Goal: Task Accomplishment & Management: Complete application form

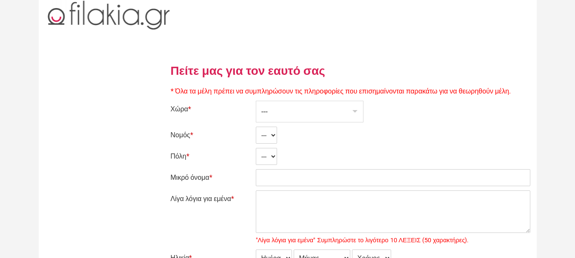
click at [290, 109] on div "---" at bounding box center [309, 111] width 107 height 21
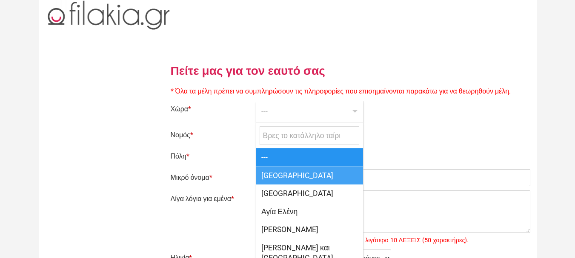
click at [279, 175] on span "[GEOGRAPHIC_DATA]" at bounding box center [309, 175] width 107 height 18
select select "166"
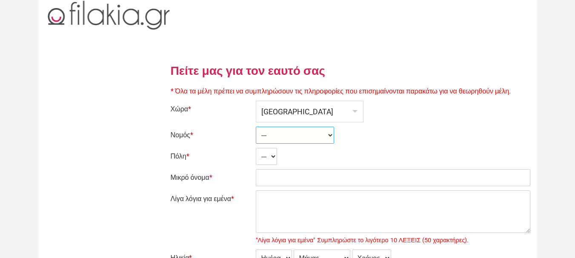
click at [278, 137] on select "--- Ahaia Aitolía kai Akarnanía Argolis Arkadía Árta Attikí Áyion Óros Dodekáni…" at bounding box center [295, 135] width 78 height 17
select select "2364"
click at [256, 127] on select "--- Ahaia Aitolía kai Akarnanía Argolis Arkadía Árta Attikí Áyion Óros Dodekáni…" at bounding box center [295, 135] width 78 height 17
click at [275, 155] on select "--- Akhinós Amfíklia Anthíli Atalánti Ayía Paraskeví Áyios Konstantínos Áyios S…" at bounding box center [304, 156] width 96 height 17
select select "30984"
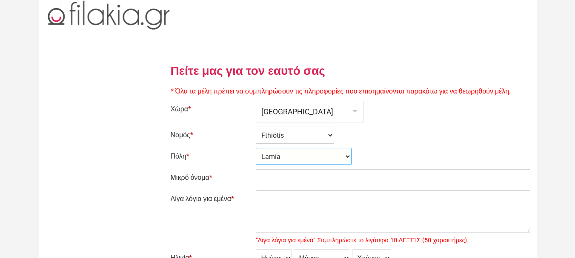
click at [256, 148] on select "--- Akhinós Amfíklia Anthíli Atalánti Ayía Paraskeví Áyios Konstantínos Áyios S…" at bounding box center [304, 156] width 96 height 17
click at [280, 178] on input "Μικρό όνομα *" at bounding box center [393, 177] width 275 height 17
type input "ΧΡΗΣΤΟΣ"
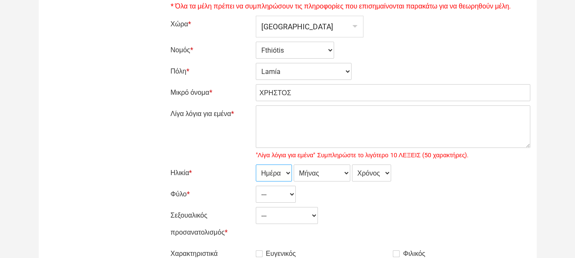
click at [274, 172] on select "Ημέρα 1 2 3 4 5 6 7 8 9 10 11 12 13 14 15 16 17 18 19 20 21 22 23 24 25 26 27 2…" at bounding box center [274, 173] width 36 height 17
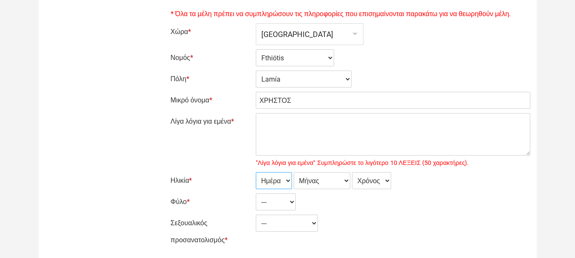
scroll to position [170, 0]
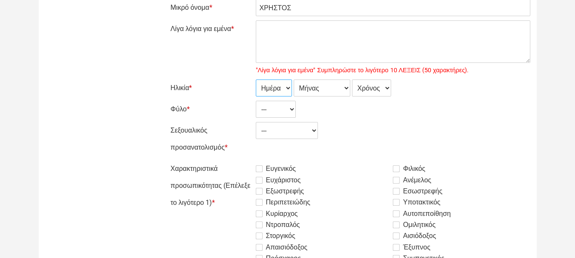
click at [271, 88] on select "Ημέρα 1 2 3 4 5 6 7 8 9 10 11 12 13 14 15 16 17 18 19 20 21 22 23 24 25 26 27 2…" at bounding box center [274, 88] width 36 height 17
select select "23"
click at [256, 80] on select "Ημέρα 1 2 3 4 5 6 7 8 9 10 11 12 13 14 15 16 17 18 19 20 21 22 23 24 25 26 27 2…" at bounding box center [274, 88] width 36 height 17
click at [321, 86] on select "Μήνας Ιανουάριος Φεβρουάριος Μάρτιος Απρίλιος Μάιος Ιούνιος Ιούλιος Αύγουστος Σ…" at bounding box center [322, 88] width 57 height 17
select select "02"
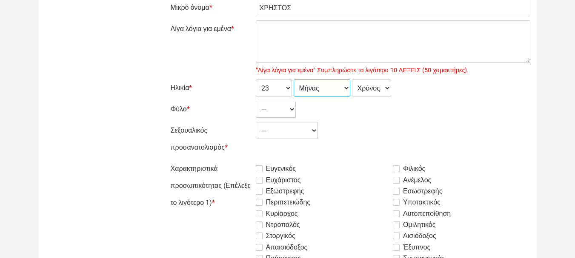
click at [294, 80] on select "Μήνας Ιανουάριος Φεβρουάριος Μάρτιος Απρίλιος Μάιος Ιούνιος Ιούλιος Αύγουστος Σ…" at bounding box center [322, 88] width 57 height 17
click at [372, 86] on select "Χρόνος 2007 2006 2005 2004 2003 2002 2001 2000 1999 1998 1997 1996 1995 1994 19…" at bounding box center [371, 88] width 39 height 17
select select "1977"
click at [353, 80] on select "Χρόνος 2007 2006 2005 2004 2003 2002 2001 2000 1999 1998 1997 1996 1995 1994 19…" at bounding box center [371, 88] width 39 height 17
click at [274, 110] on select "--- Γυναίκα Ανδρας" at bounding box center [276, 109] width 40 height 17
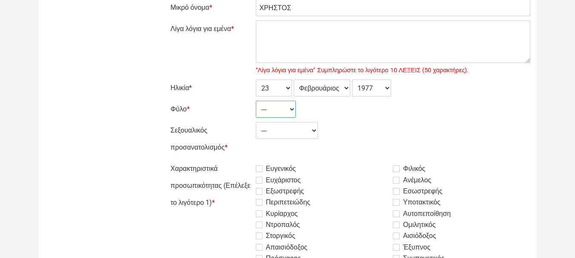
select select "2"
click at [256, 101] on select "--- Γυναίκα Ανδρας" at bounding box center [276, 109] width 40 height 17
click at [277, 135] on select "--- Ετερόφυλος Αμφιφυλόφιλος Γκέι Λεσβία" at bounding box center [287, 130] width 62 height 17
select select "1"
click at [256, 122] on select "--- Ετερόφυλος Αμφιφυλόφιλος Γκέι Λεσβία" at bounding box center [287, 130] width 62 height 17
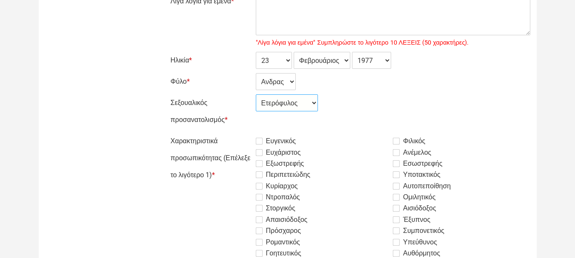
scroll to position [255, 0]
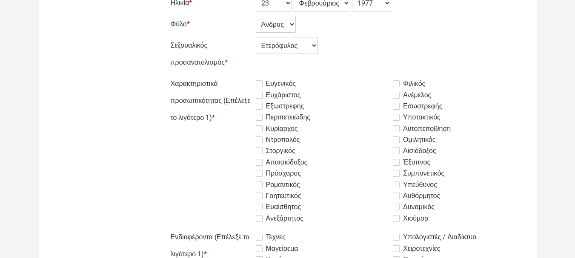
click at [259, 84] on label "Ευγενικός" at bounding box center [276, 84] width 40 height 10
click at [235, 75] on input "Ευγενικός" at bounding box center [235, 75] width 0 height 0
click at [263, 99] on label "Ευχάριστος" at bounding box center [278, 95] width 45 height 10
click at [235, 75] on input "Ευχάριστος" at bounding box center [235, 75] width 0 height 0
click at [259, 111] on label "Εξωστρεφής" at bounding box center [280, 106] width 49 height 10
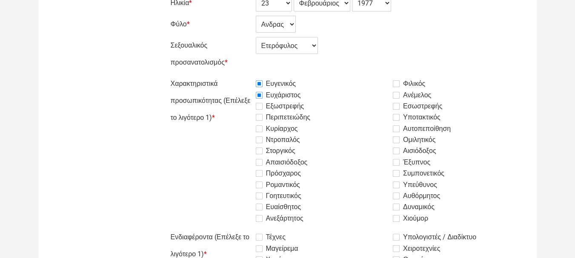
click at [235, 75] on input "Εξωστρεφής" at bounding box center [235, 75] width 0 height 0
click at [260, 116] on label "Περιπετειώδης" at bounding box center [283, 117] width 55 height 10
click at [235, 75] on input "Περιπετειώδης" at bounding box center [235, 75] width 0 height 0
click at [264, 129] on label "Κυρίαρχος" at bounding box center [277, 129] width 42 height 10
click at [235, 75] on input "Κυρίαρχος" at bounding box center [235, 75] width 0 height 0
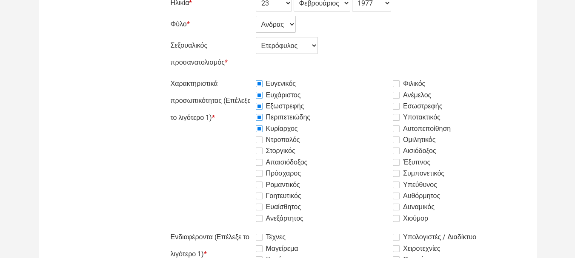
click at [260, 140] on label "Ντροπαλός" at bounding box center [278, 140] width 44 height 10
click at [235, 75] on input "Ντροπαλός" at bounding box center [235, 75] width 0 height 0
click at [259, 152] on label "Στοργικός" at bounding box center [276, 151] width 40 height 10
click at [235, 75] on input "Στοργικός" at bounding box center [235, 75] width 0 height 0
click at [262, 163] on label "Απαισιόδοξος" at bounding box center [282, 163] width 52 height 10
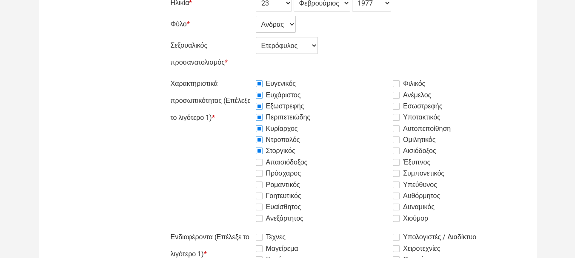
click at [235, 75] on input "Απαισιόδοξος" at bounding box center [235, 75] width 0 height 0
drag, startPoint x: 261, startPoint y: 174, endPoint x: 264, endPoint y: 182, distance: 8.1
click at [262, 174] on label "Πρόσχαρος" at bounding box center [278, 174] width 45 height 10
click at [235, 75] on input "Πρόσχαρος" at bounding box center [235, 75] width 0 height 0
click at [261, 187] on label "Ρομαντικός" at bounding box center [278, 185] width 44 height 10
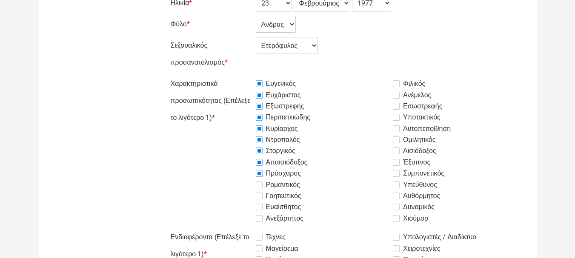
click at [235, 75] on input "Ρομαντικός" at bounding box center [235, 75] width 0 height 0
click at [263, 198] on label "Γοητευτικός" at bounding box center [279, 196] width 46 height 10
click at [235, 75] on input "Γοητευτικός" at bounding box center [235, 75] width 0 height 0
click at [260, 208] on label "Ευαίσθητος" at bounding box center [279, 207] width 46 height 10
click at [235, 75] on input "Ευαίσθητος" at bounding box center [235, 75] width 0 height 0
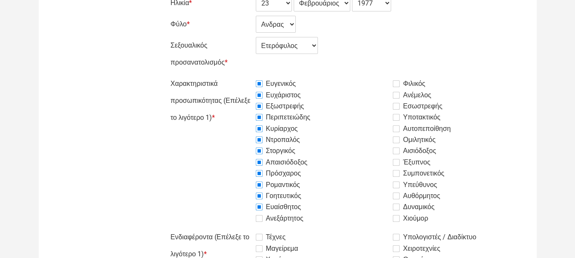
click at [261, 220] on label "Ανεξάρτητος" at bounding box center [280, 219] width 48 height 10
click at [235, 75] on input "Ανεξάρτητος" at bounding box center [235, 75] width 0 height 0
click at [394, 84] on label "Φιλικός" at bounding box center [409, 84] width 32 height 10
click at [235, 75] on input "Φιλικός" at bounding box center [235, 75] width 0 height 0
click at [393, 95] on div "Ευχάριστος" at bounding box center [325, 95] width 138 height 10
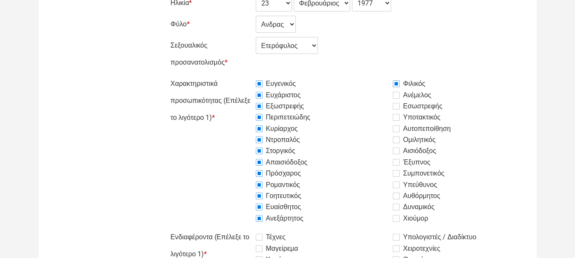
drag, startPoint x: 398, startPoint y: 95, endPoint x: 395, endPoint y: 103, distance: 8.6
click at [398, 95] on label "Ανέμελος" at bounding box center [412, 95] width 38 height 10
click at [235, 75] on input "Ανέμελος" at bounding box center [235, 75] width 0 height 0
click at [395, 109] on label "Εσωστρεφής" at bounding box center [417, 106] width 49 height 10
click at [235, 75] on input "Εσωστρεφής" at bounding box center [235, 75] width 0 height 0
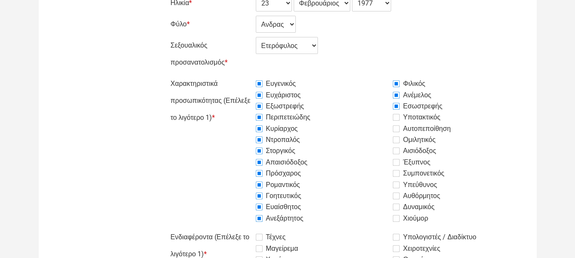
click at [398, 120] on label "Υποτακτικός" at bounding box center [417, 117] width 48 height 10
click at [235, 75] on input "Υποτακτικός" at bounding box center [235, 75] width 0 height 0
click at [398, 131] on label "Αυτοπεποίθηση" at bounding box center [422, 129] width 58 height 10
click at [235, 75] on input "Αυτοπεποίθηση" at bounding box center [235, 75] width 0 height 0
click at [398, 139] on label "Ομιλητικός" at bounding box center [414, 140] width 43 height 10
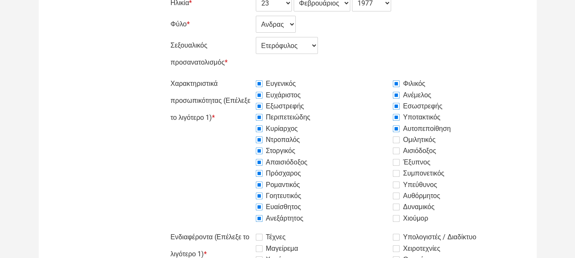
click at [235, 75] on input "Ομιλητικός" at bounding box center [235, 75] width 0 height 0
click at [397, 151] on label "Αισιόδοξος" at bounding box center [414, 151] width 43 height 10
click at [235, 75] on input "Αισιόδοξος" at bounding box center [235, 75] width 0 height 0
click at [393, 161] on label "Έξυπνος" at bounding box center [411, 163] width 37 height 10
click at [235, 75] on input "Έξυπνος" at bounding box center [235, 75] width 0 height 0
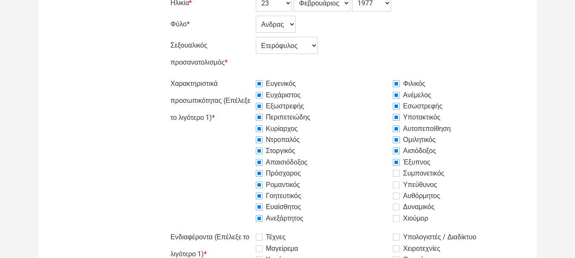
click at [398, 175] on label "Συμπονετικός" at bounding box center [419, 174] width 52 height 10
click at [235, 75] on input "Συμπονετικός" at bounding box center [235, 75] width 0 height 0
click at [399, 184] on label "Υπεύθυνος" at bounding box center [415, 185] width 44 height 10
click at [235, 75] on input "Υπεύθυνος" at bounding box center [235, 75] width 0 height 0
click at [397, 198] on label "Αυθόρμητος" at bounding box center [416, 196] width 47 height 10
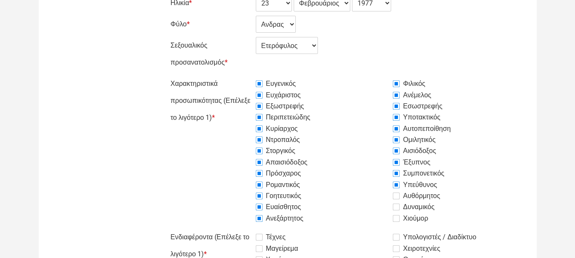
click at [235, 75] on input "Αυθόρμητος" at bounding box center [235, 75] width 0 height 0
click at [395, 206] on label "Δυναμικός" at bounding box center [414, 207] width 42 height 10
click at [235, 75] on input "Δυναμικός" at bounding box center [235, 75] width 0 height 0
click at [399, 217] on label "Χιούμορ" at bounding box center [410, 219] width 35 height 10
click at [235, 75] on input "Χιούμορ" at bounding box center [235, 75] width 0 height 0
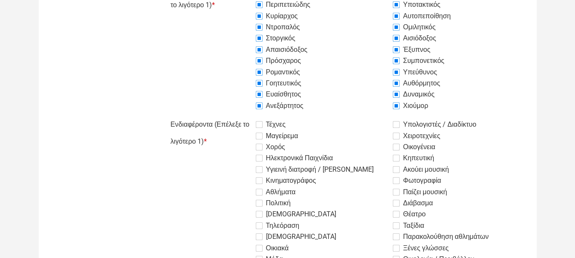
scroll to position [383, 0]
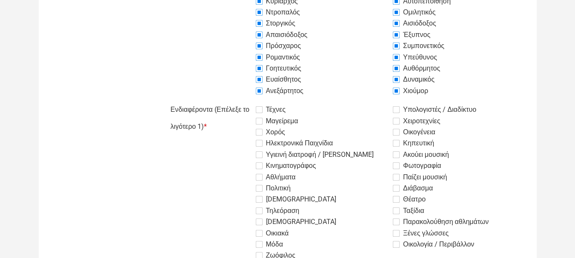
click at [259, 111] on label "Τέχνες" at bounding box center [271, 110] width 30 height 10
click at [235, 101] on input "Τέχνες" at bounding box center [235, 101] width 0 height 0
click at [260, 120] on label "Μαγείρεμα" at bounding box center [277, 121] width 43 height 10
click at [235, 101] on input "Μαγείρεμα" at bounding box center [235, 101] width 0 height 0
click at [260, 135] on label "Χορός" at bounding box center [270, 132] width 29 height 10
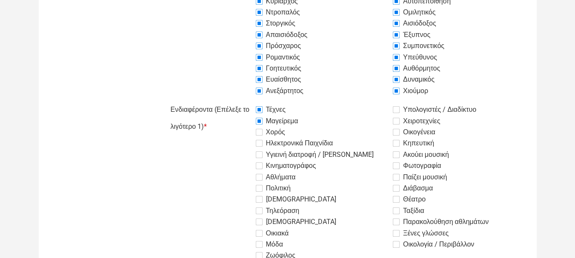
click at [235, 101] on input "Χορός" at bounding box center [235, 101] width 0 height 0
click at [260, 143] on label "Ηλεκτρονικά Παιχνίδια" at bounding box center [294, 143] width 77 height 10
click at [235, 101] on input "Ηλεκτρονικά Παιχνίδια" at bounding box center [235, 101] width 0 height 0
click at [261, 156] on label "Υγιεινή διατροφή / Άσκηση" at bounding box center [315, 155] width 118 height 10
click at [235, 101] on input "Υγιεινή διατροφή / Άσκηση" at bounding box center [235, 101] width 0 height 0
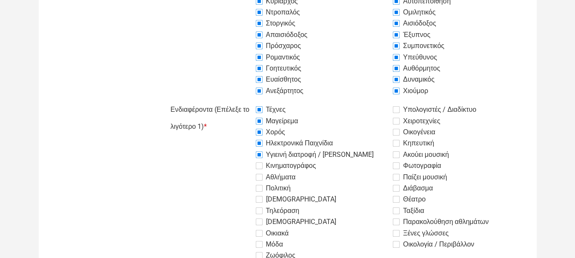
click at [264, 165] on label "Κινηματογράφος" at bounding box center [286, 166] width 60 height 10
click at [235, 101] on input "Κινηματογράφος" at bounding box center [235, 101] width 0 height 0
click at [260, 176] on label "Αθλήματα" at bounding box center [276, 177] width 40 height 10
click at [235, 101] on input "Αθλήματα" at bounding box center [235, 101] width 0 height 0
click at [264, 189] on label "Πολιτική" at bounding box center [273, 188] width 35 height 10
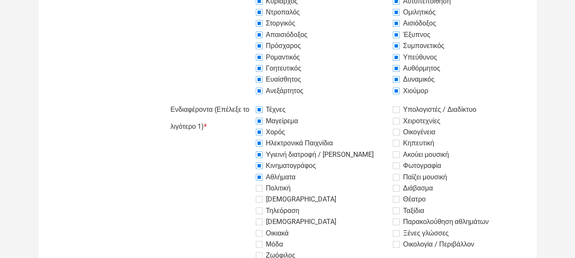
click at [235, 101] on input "Πολιτική" at bounding box center [235, 101] width 0 height 0
click at [262, 199] on label "Θρησκεία" at bounding box center [296, 200] width 80 height 10
click at [235, 101] on input "Θρησκεία" at bounding box center [235, 101] width 0 height 0
click at [259, 209] on label "Τηλεόραση" at bounding box center [278, 211] width 44 height 10
click at [235, 101] on input "Τηλεόραση" at bounding box center [235, 101] width 0 height 0
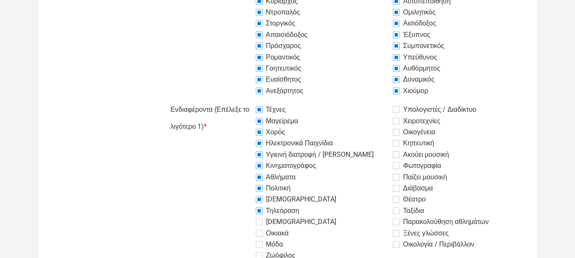
click at [259, 223] on label "Εθελοντισμός" at bounding box center [296, 222] width 80 height 10
click at [235, 101] on input "Εθελοντισμός" at bounding box center [235, 101] width 0 height 0
click at [263, 233] on label "Οικιακά" at bounding box center [272, 234] width 33 height 10
click at [235, 101] on input "Οικιακά" at bounding box center [235, 101] width 0 height 0
click at [261, 242] on label "Μόδα" at bounding box center [269, 245] width 27 height 10
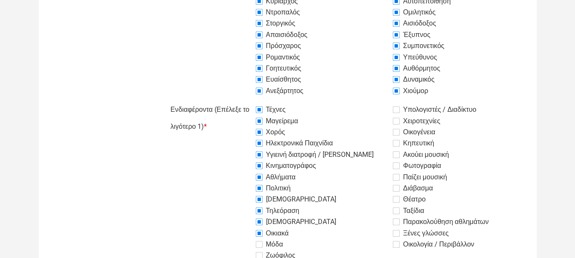
click at [235, 101] on input "Μόδα" at bounding box center [235, 101] width 0 height 0
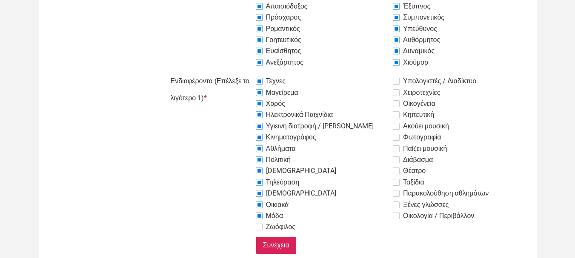
scroll to position [426, 0]
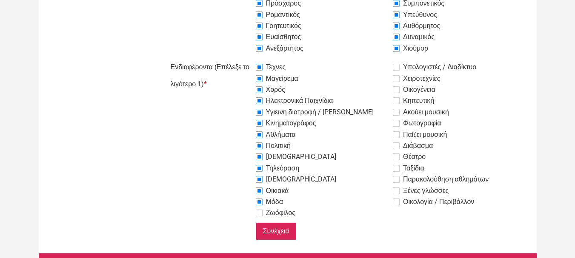
click at [257, 215] on label "Ζωόφιλος" at bounding box center [276, 213] width 40 height 10
click at [235, 59] on input "Ζωόφιλος" at bounding box center [235, 59] width 0 height 0
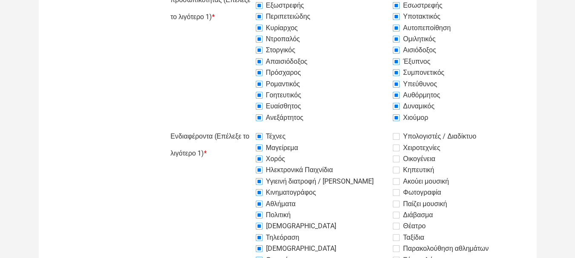
scroll to position [383, 0]
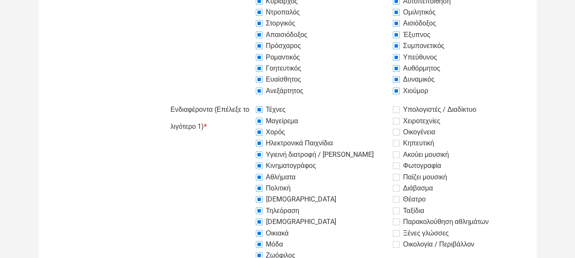
click at [398, 113] on label "Υπολογιστές / Διαδίκτυο" at bounding box center [434, 110] width 83 height 10
click at [235, 101] on input "Υπολογιστές / Διαδίκτυο" at bounding box center [235, 101] width 0 height 0
click at [394, 122] on label "Χειροτεχνίες" at bounding box center [416, 121] width 47 height 10
click at [235, 101] on input "Χειροτεχνίες" at bounding box center [235, 101] width 0 height 0
click at [397, 131] on label "Οικογένεια" at bounding box center [414, 132] width 43 height 10
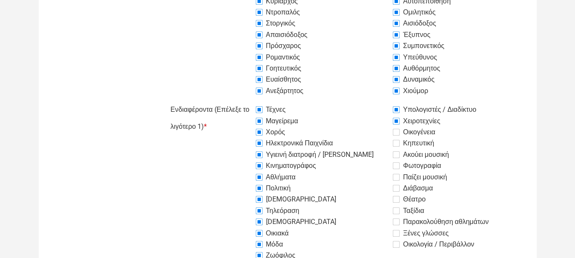
click at [235, 101] on input "Οικογένεια" at bounding box center [235, 101] width 0 height 0
click at [399, 144] on label "Κηπευτική" at bounding box center [413, 143] width 41 height 10
click at [235, 101] on input "Κηπευτική" at bounding box center [235, 101] width 0 height 0
click at [400, 157] on label "Ακούει μουσική" at bounding box center [421, 155] width 56 height 10
click at [235, 101] on input "Ακούει μουσική" at bounding box center [235, 101] width 0 height 0
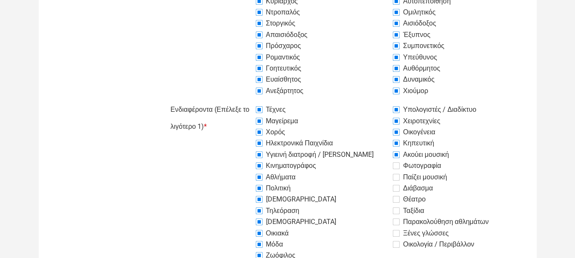
click at [395, 169] on label "Φωτογραφία" at bounding box center [417, 166] width 49 height 10
click at [235, 101] on input "Φωτογραφία" at bounding box center [235, 101] width 0 height 0
click at [401, 176] on label "Παίζει μουσική" at bounding box center [420, 177] width 54 height 10
click at [235, 101] on input "Παίζει μουσική" at bounding box center [235, 101] width 0 height 0
click at [399, 188] on label "Διάβασμα" at bounding box center [413, 188] width 40 height 10
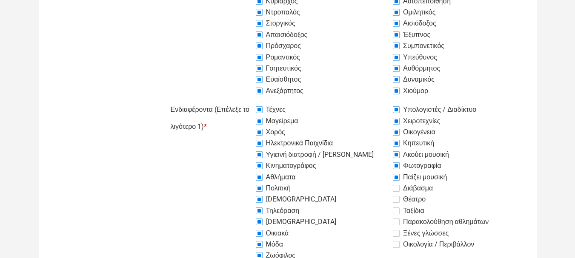
click at [235, 101] on input "Διάβασμα" at bounding box center [235, 101] width 0 height 0
click at [396, 198] on label "Θέατρο" at bounding box center [409, 200] width 33 height 10
click at [235, 101] on input "Θέατρο" at bounding box center [235, 101] width 0 height 0
click at [398, 208] on label "Ταξίδια" at bounding box center [409, 211] width 32 height 10
click at [235, 101] on input "Ταξίδια" at bounding box center [235, 101] width 0 height 0
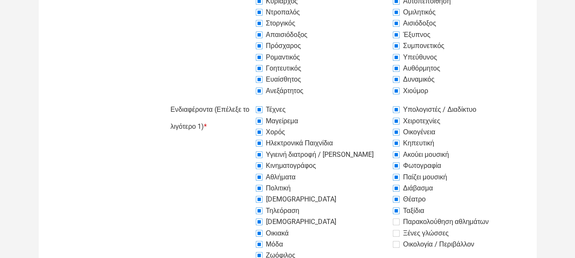
click at [399, 221] on label "Παρακολούθηση αθλημάτων" at bounding box center [441, 222] width 96 height 10
click at [235, 101] on input "Παρακολούθηση αθλημάτων" at bounding box center [235, 101] width 0 height 0
click at [397, 233] on label "Ξένες γλώσσες" at bounding box center [421, 234] width 56 height 10
click at [235, 101] on input "Ξένες γλώσσες" at bounding box center [235, 101] width 0 height 0
click at [398, 243] on label "Οικολογία / Περιβάλλον" at bounding box center [433, 245] width 81 height 10
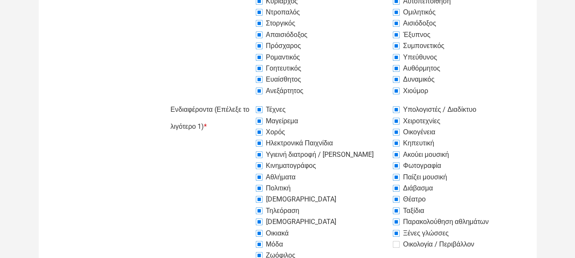
click at [235, 101] on input "Οικολογία / Περιβάλλον" at bounding box center [235, 101] width 0 height 0
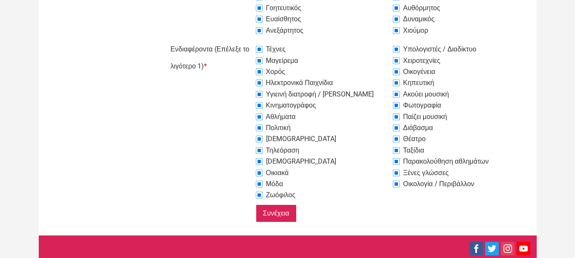
scroll to position [469, 0]
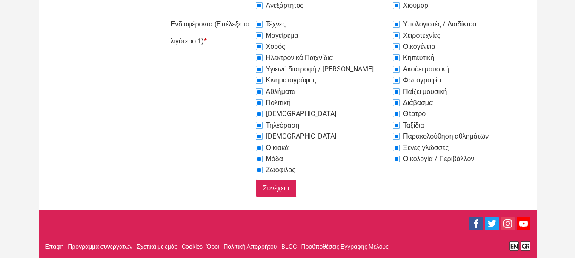
click at [278, 189] on input "Συνέχεια" at bounding box center [276, 189] width 41 height 18
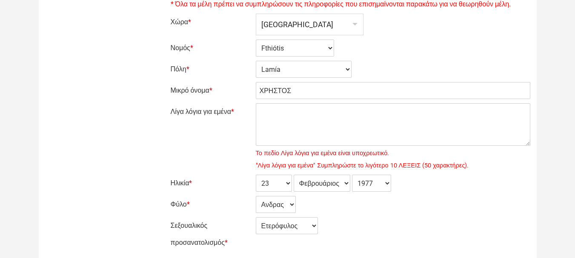
scroll to position [128, 0]
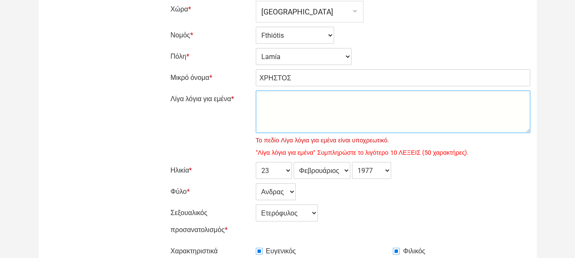
click at [280, 103] on textarea "Λίγα λόγια για εμένα *" at bounding box center [393, 112] width 275 height 43
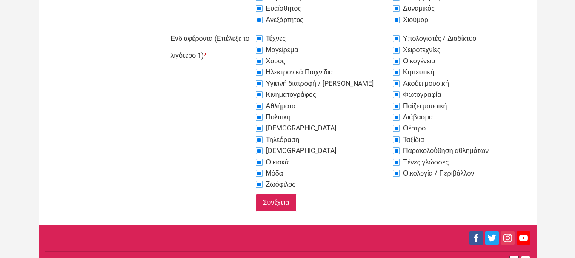
scroll to position [509, 0]
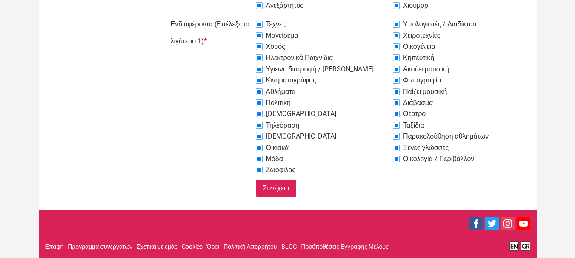
type textarea "Με λενε Χρηστο.ειμαι νεος αντρας,μελαχροινος,εμφανισιμος"
click at [277, 190] on input "Συνέχεια" at bounding box center [276, 189] width 41 height 18
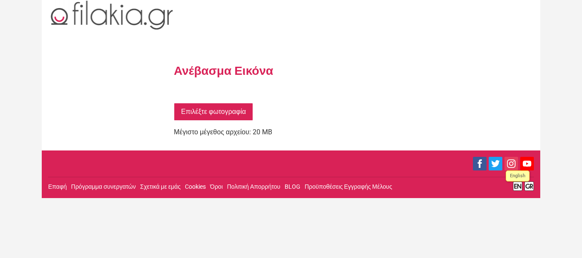
click at [200, 116] on link "Επιλέξτε φωτογραφία" at bounding box center [213, 112] width 79 height 18
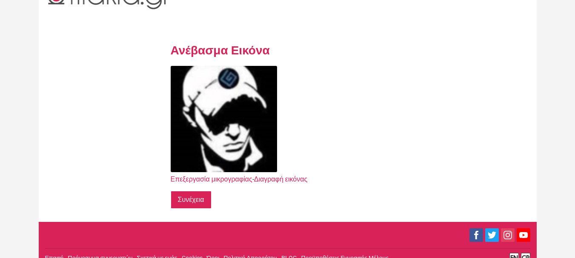
scroll to position [32, 0]
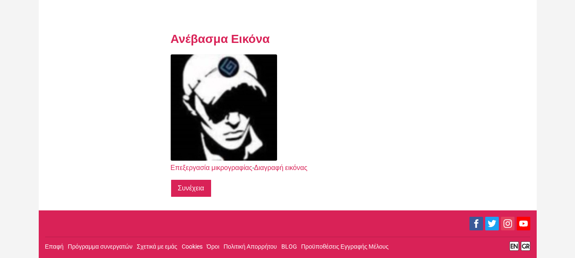
click at [193, 186] on input "Συνέχεια" at bounding box center [191, 189] width 41 height 18
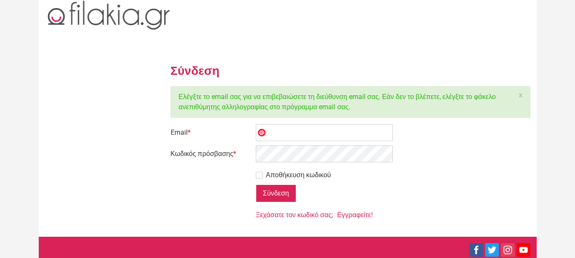
click at [113, 16] on img at bounding box center [109, 15] width 128 height 30
